Goal: Task Accomplishment & Management: Manage account settings

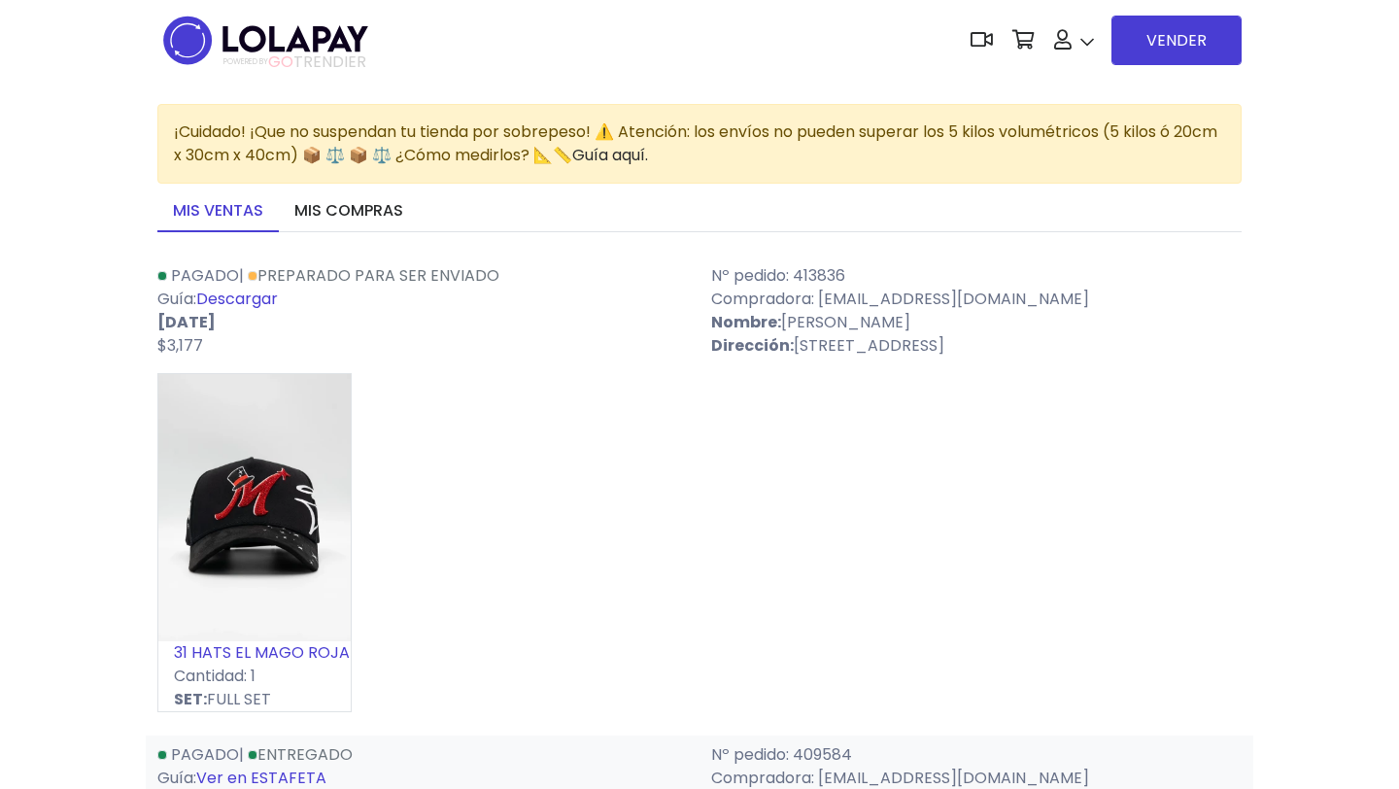
click at [312, 33] on img at bounding box center [265, 40] width 217 height 61
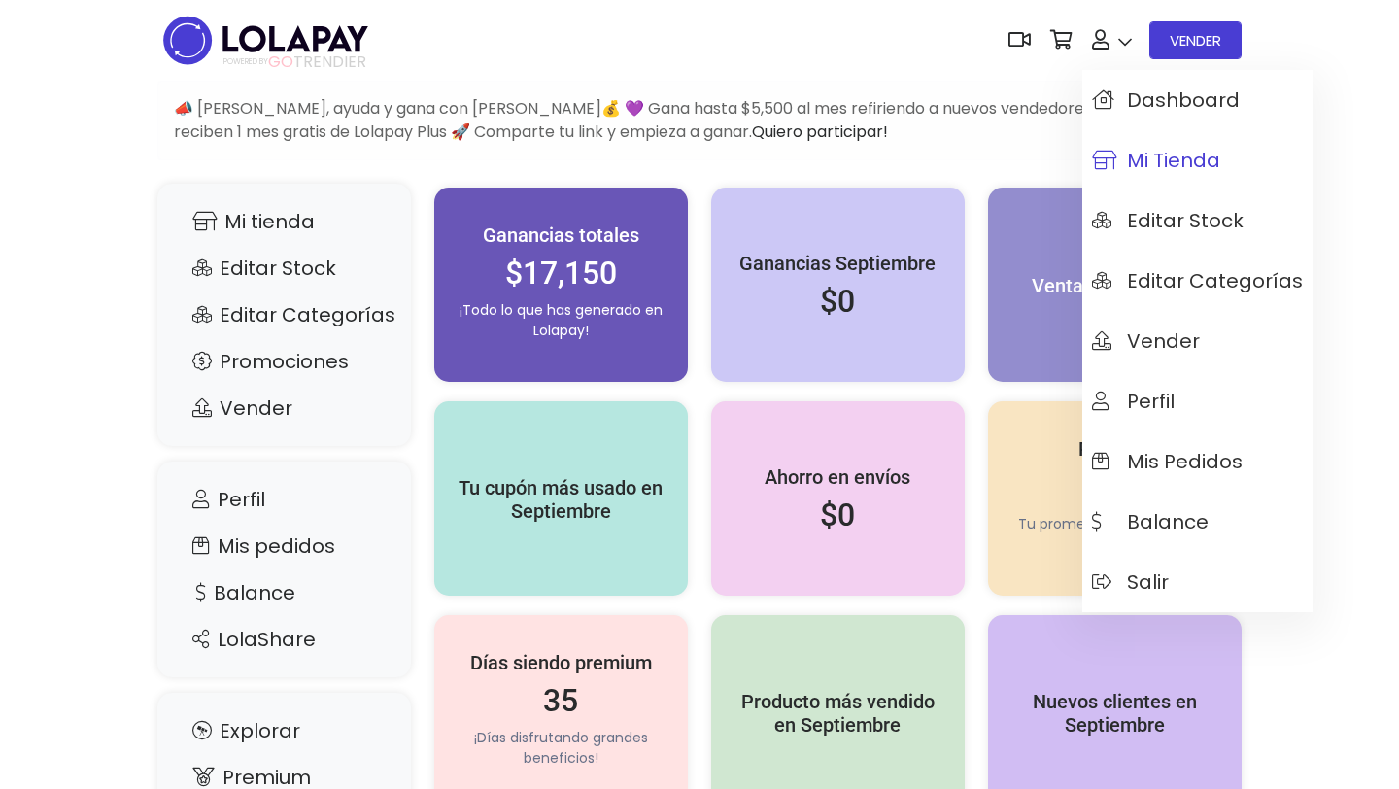
click at [1154, 171] on span "Mi tienda" at bounding box center [1156, 160] width 128 height 21
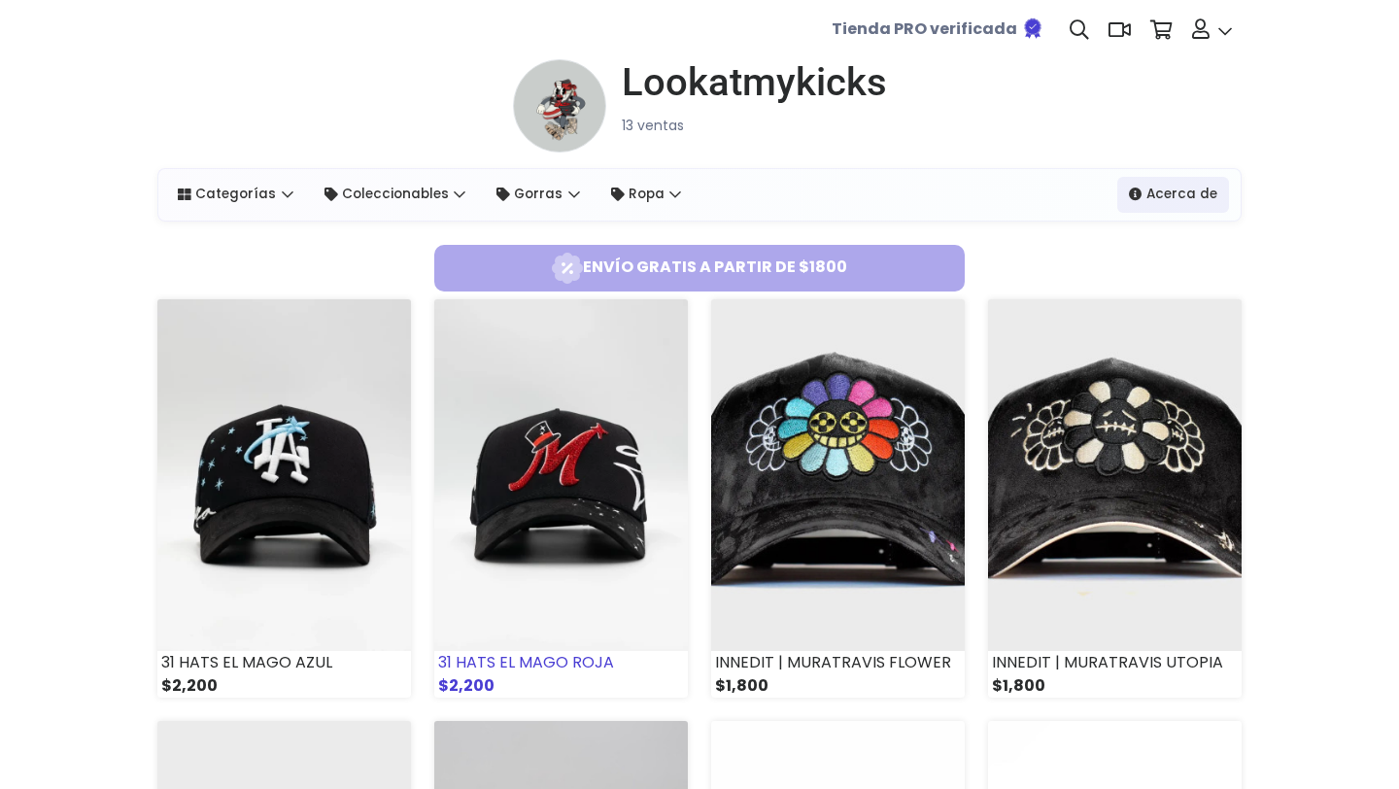
click at [563, 452] on img at bounding box center [561, 475] width 254 height 352
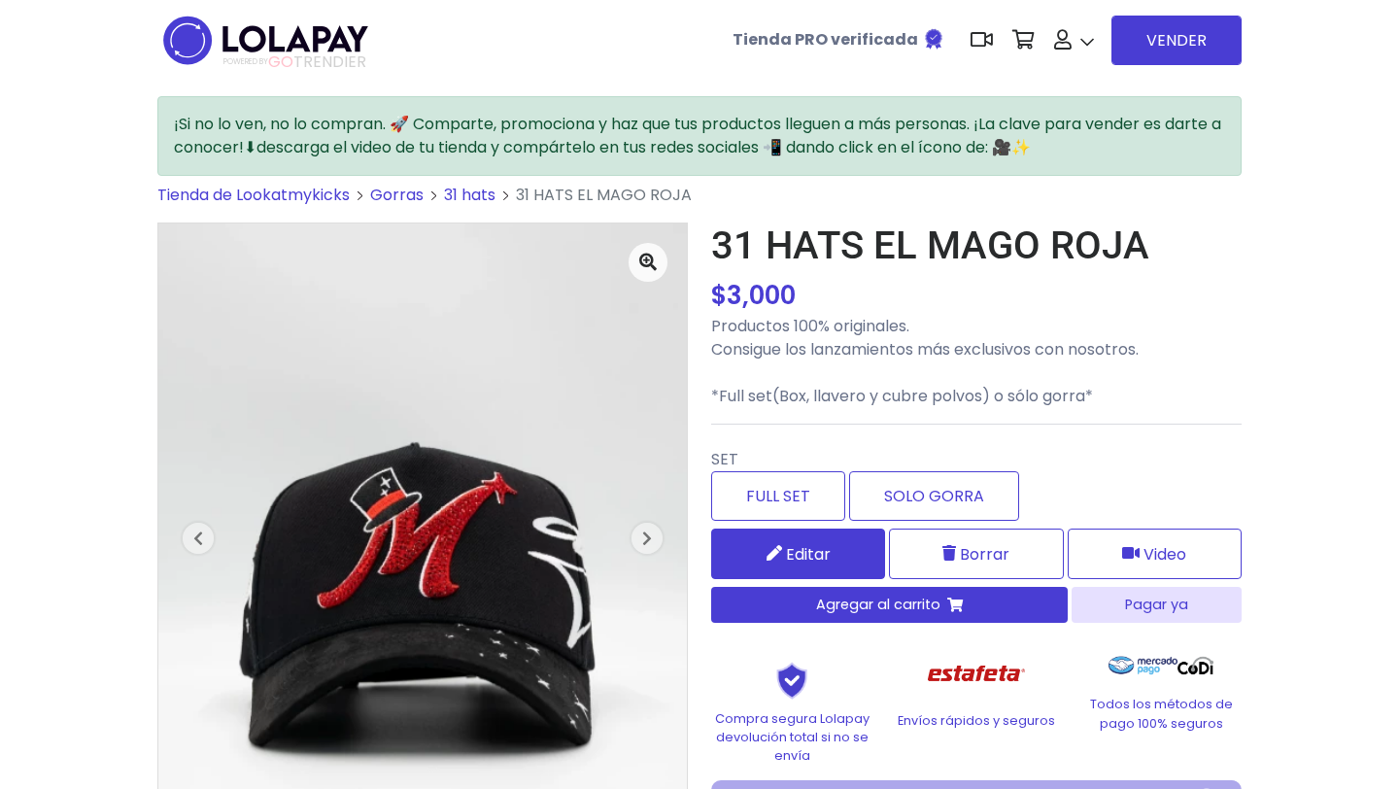
click at [782, 545] on link "Editar" at bounding box center [798, 554] width 174 height 51
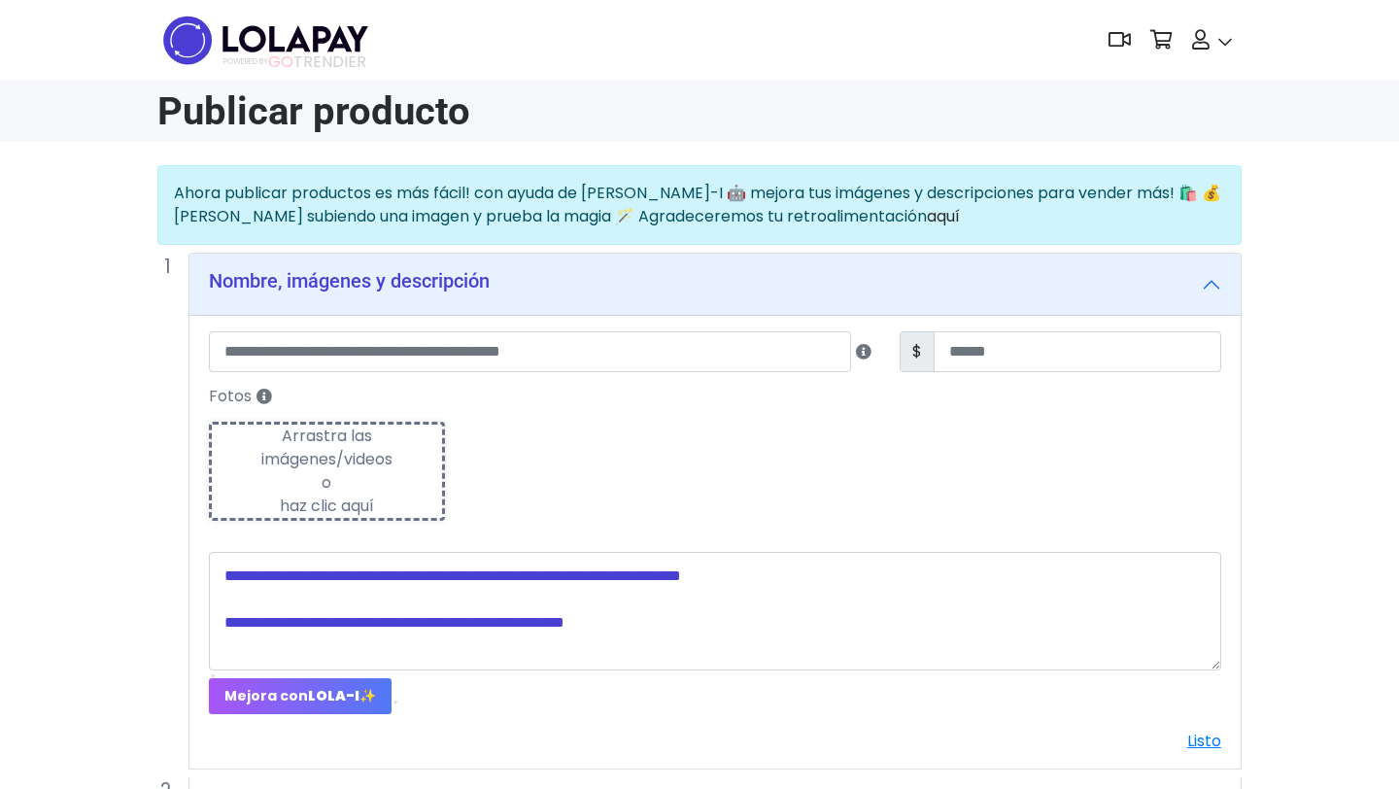
type input "**********"
type input "****"
type textarea "**********"
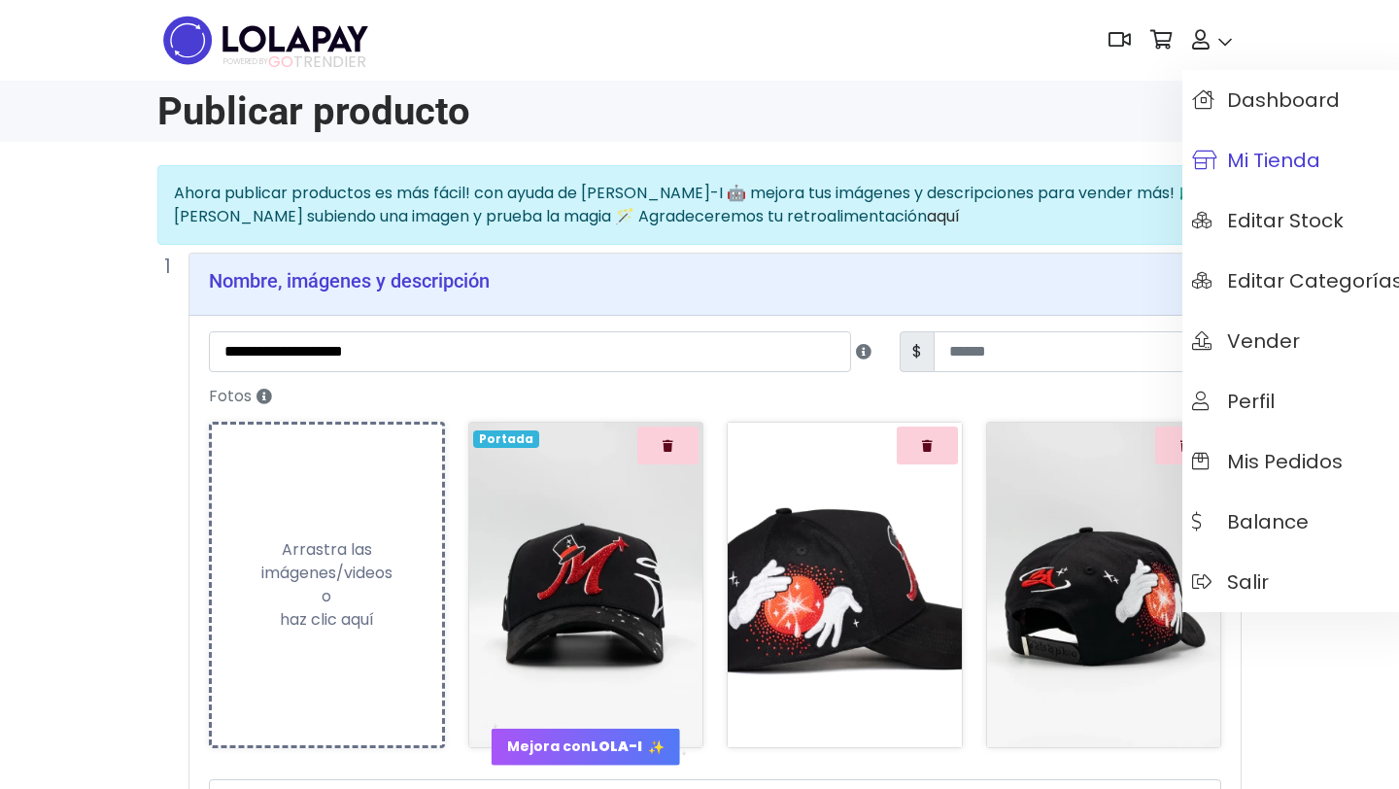
click at [1261, 169] on span "Mi tienda" at bounding box center [1256, 160] width 128 height 21
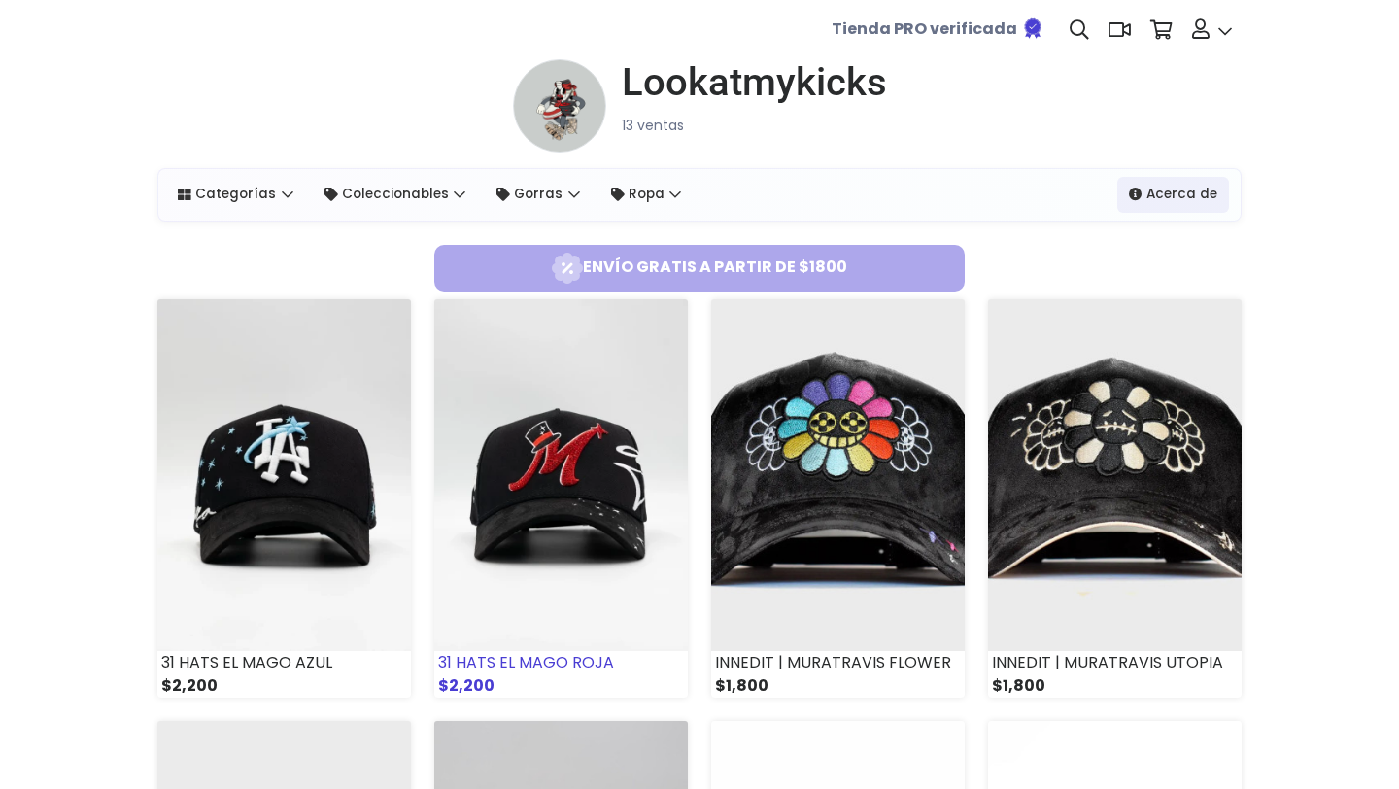
click at [590, 557] on img at bounding box center [561, 475] width 254 height 352
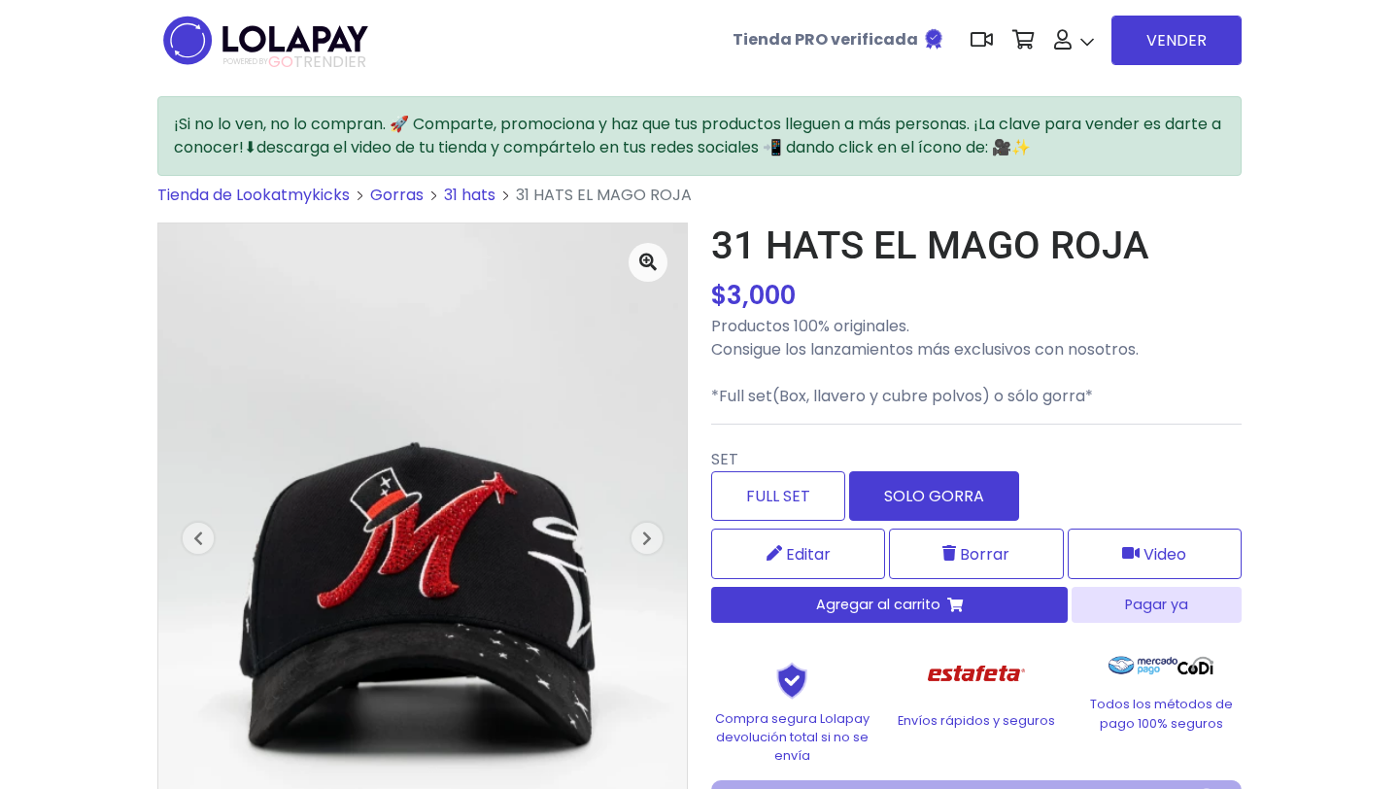
click at [956, 484] on label "SOLO GORRA" at bounding box center [934, 496] width 170 height 50
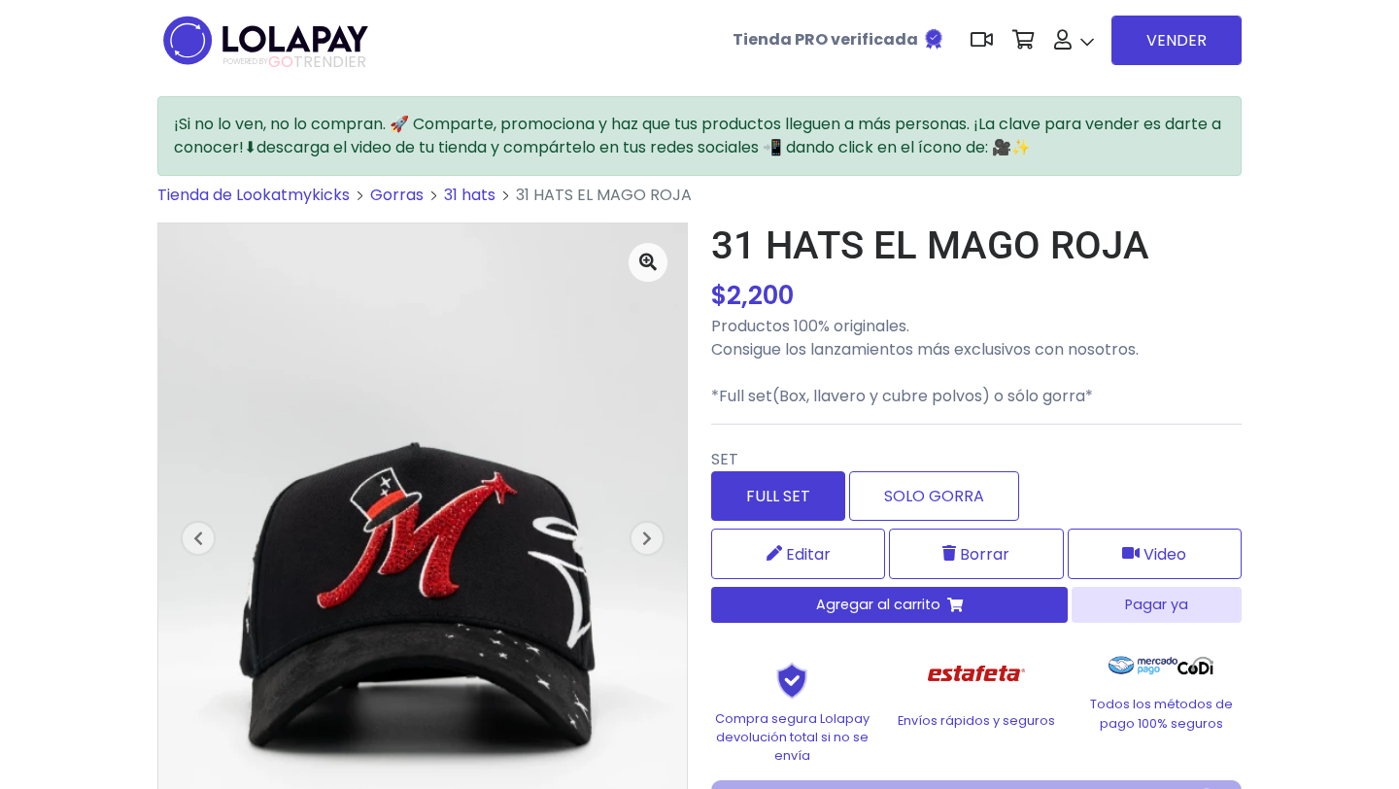
click at [748, 492] on label "FULL SET" at bounding box center [778, 496] width 134 height 50
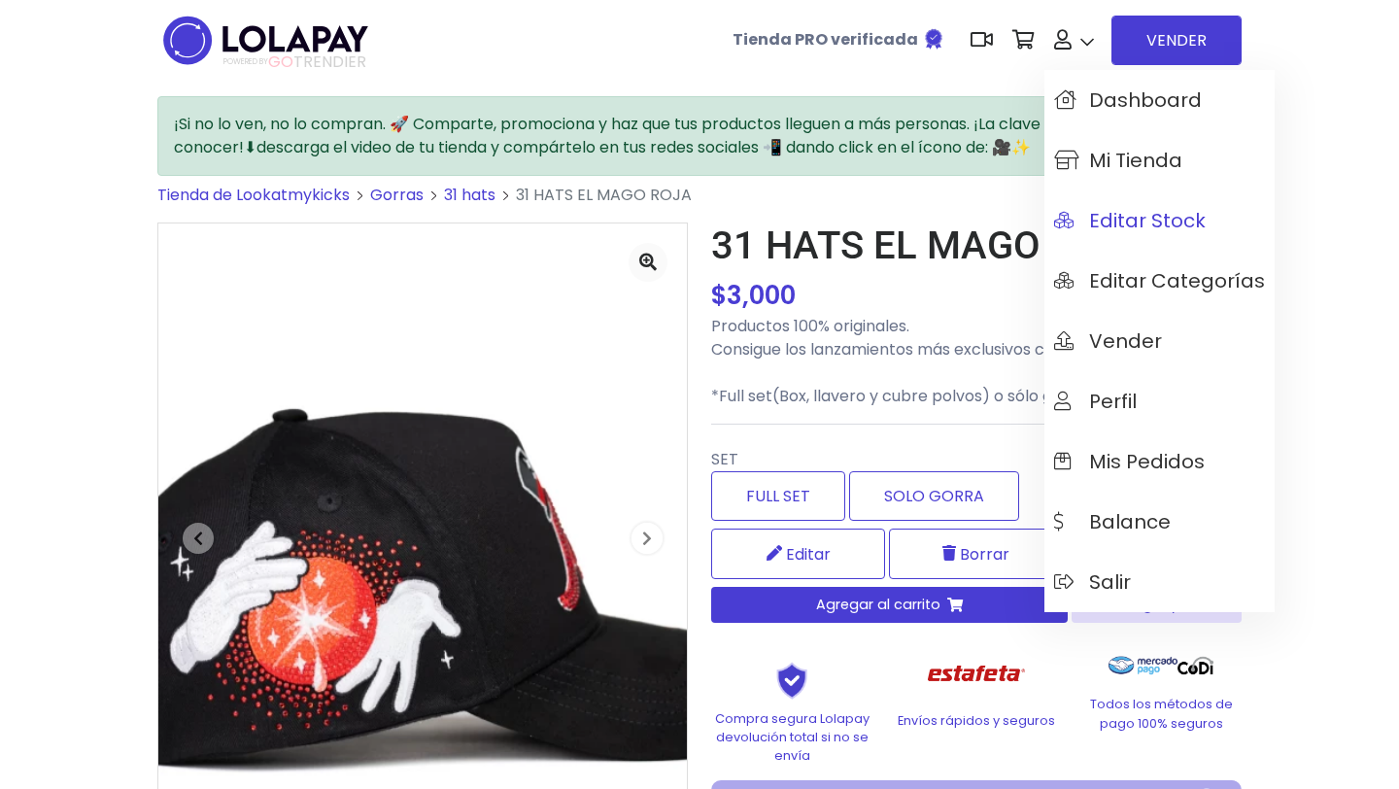
click at [1138, 231] on span "Editar Stock" at bounding box center [1130, 220] width 152 height 21
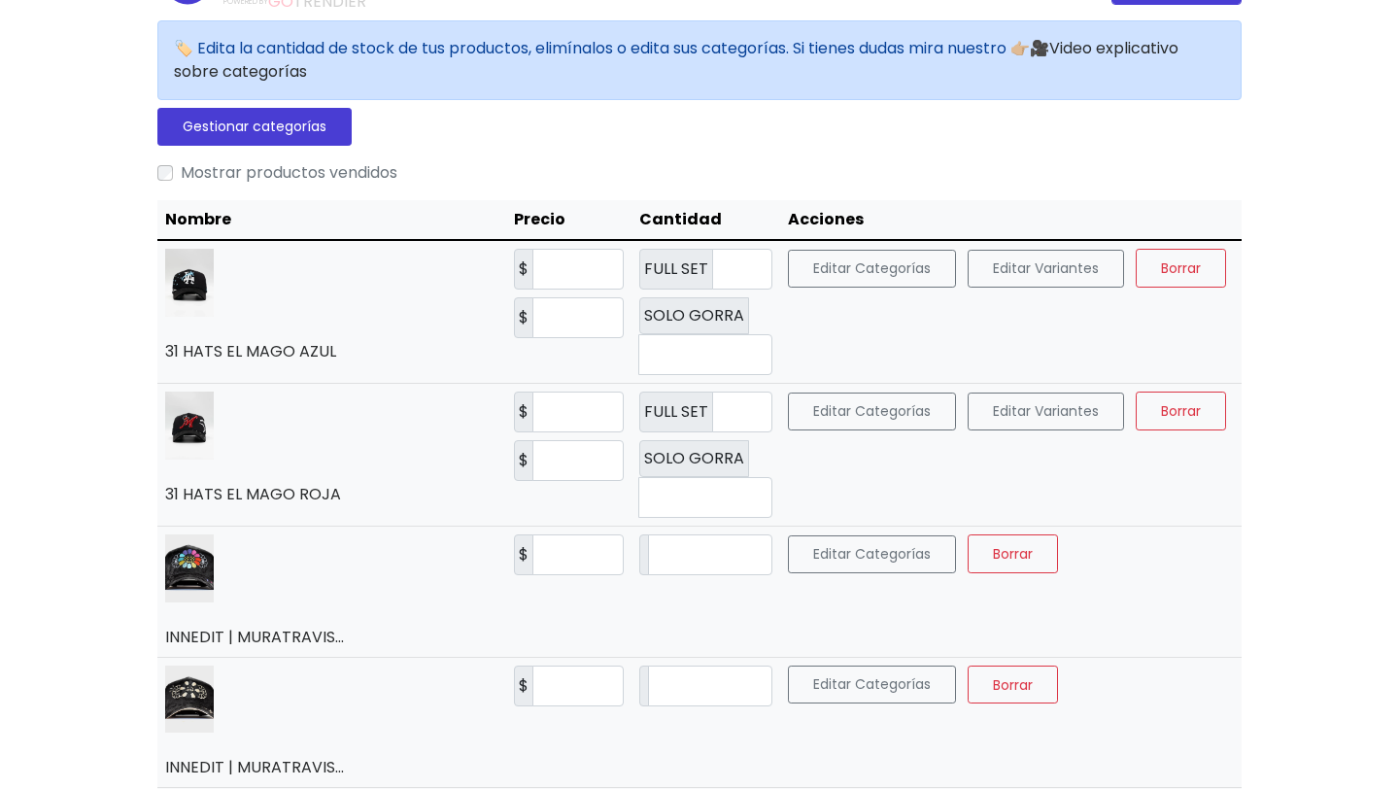
scroll to position [59, 0]
click at [712, 258] on input "*" at bounding box center [742, 270] width 60 height 41
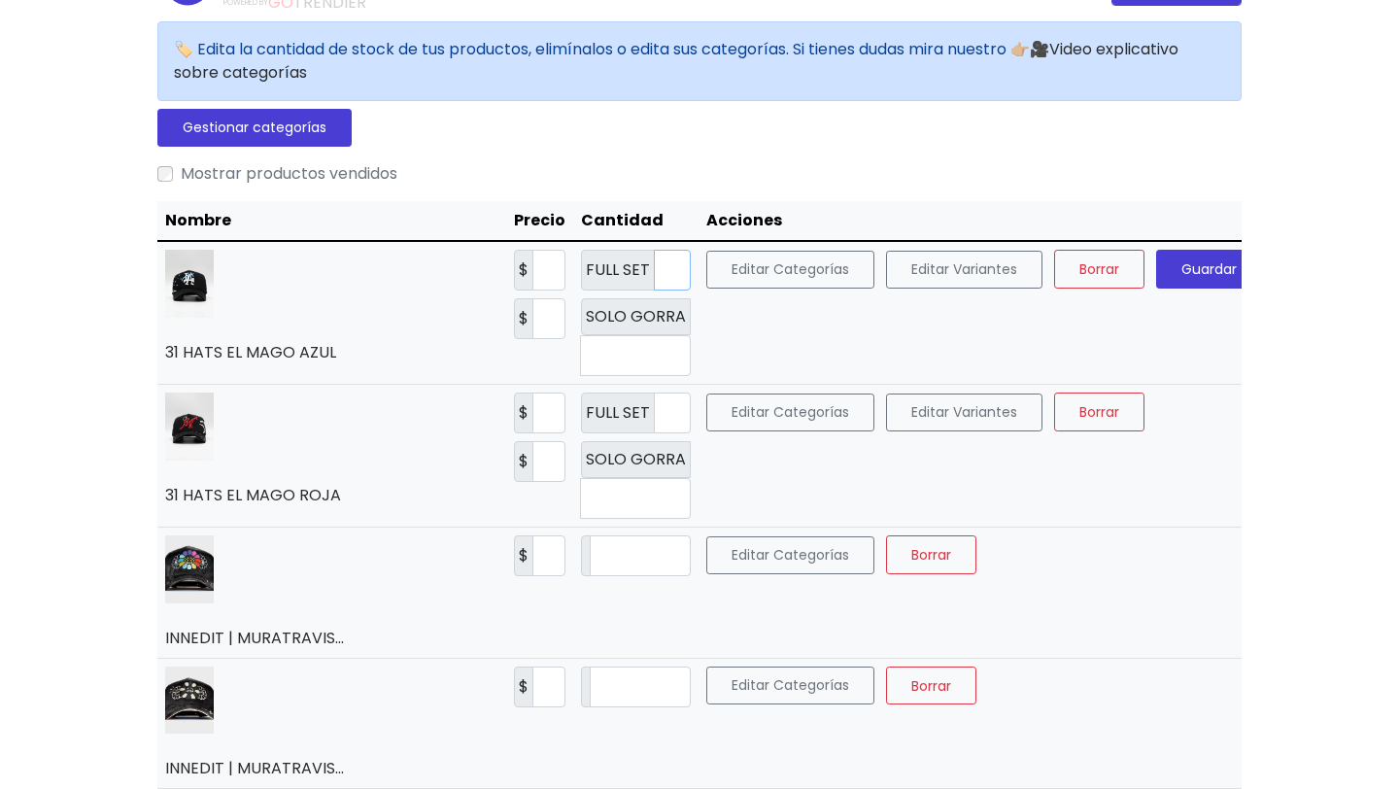
type input "*"
click at [1190, 269] on span "Guardar" at bounding box center [1209, 268] width 55 height 19
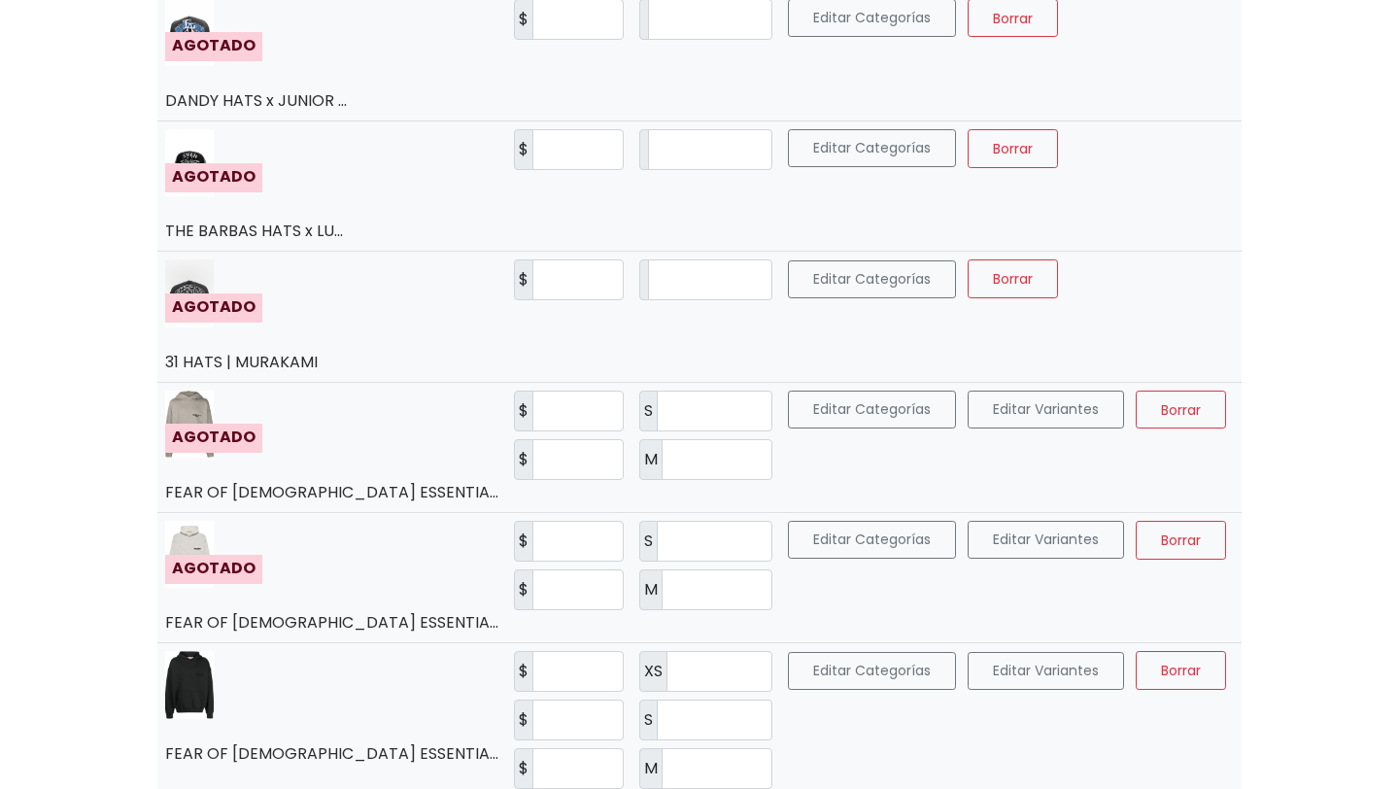
scroll to position [0, 0]
